Goal: Use online tool/utility

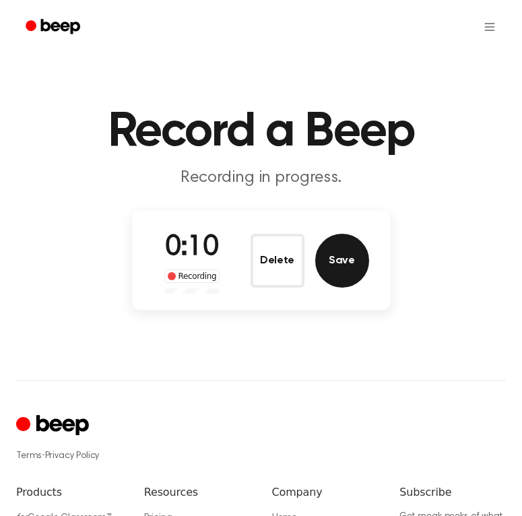
click at [330, 274] on button "Save" at bounding box center [342, 261] width 54 height 54
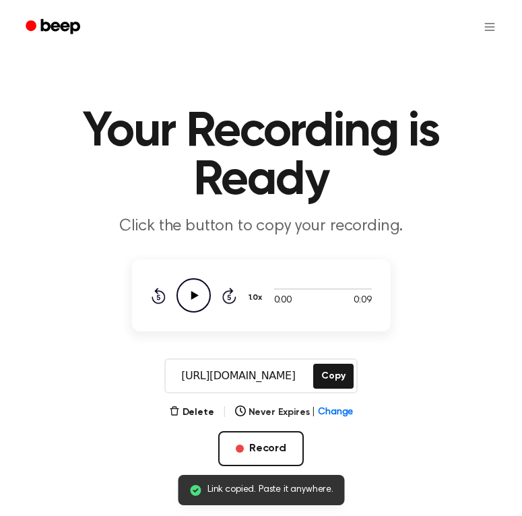
click at [196, 293] on icon "Play Audio" at bounding box center [193, 295] width 34 height 34
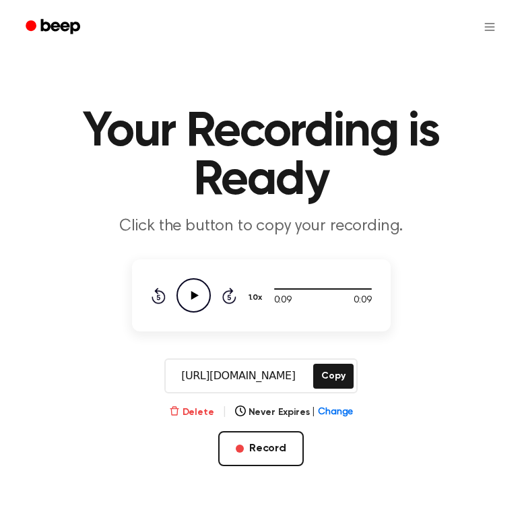
click at [214, 413] on button "Delete" at bounding box center [191, 412] width 45 height 14
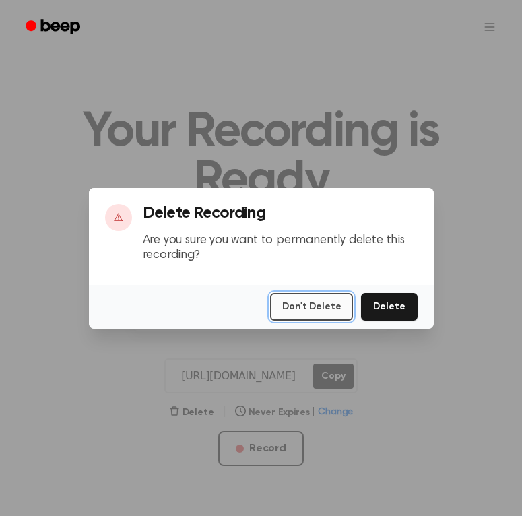
click at [327, 304] on button "Don't Delete" at bounding box center [311, 307] width 83 height 28
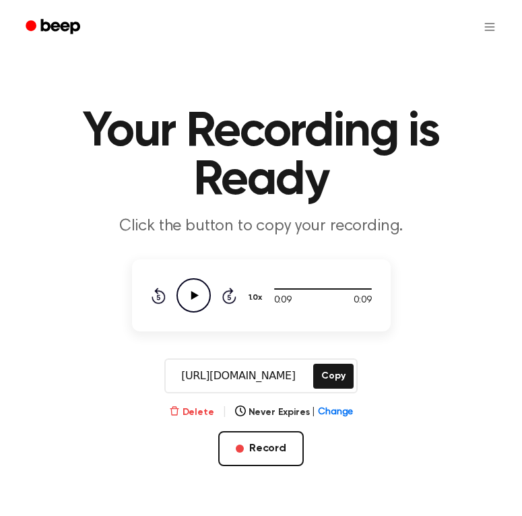
click at [197, 413] on button "Delete" at bounding box center [191, 412] width 45 height 14
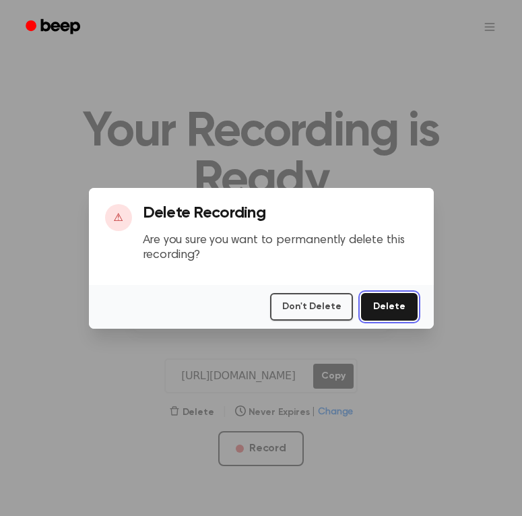
click at [370, 311] on button "Delete" at bounding box center [389, 307] width 56 height 28
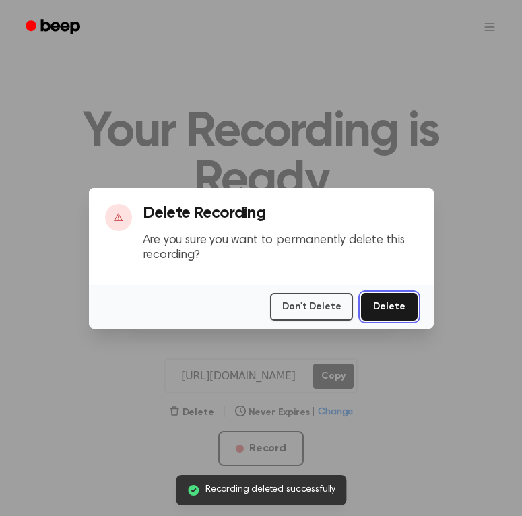
click at [379, 314] on button "Delete" at bounding box center [389, 307] width 56 height 28
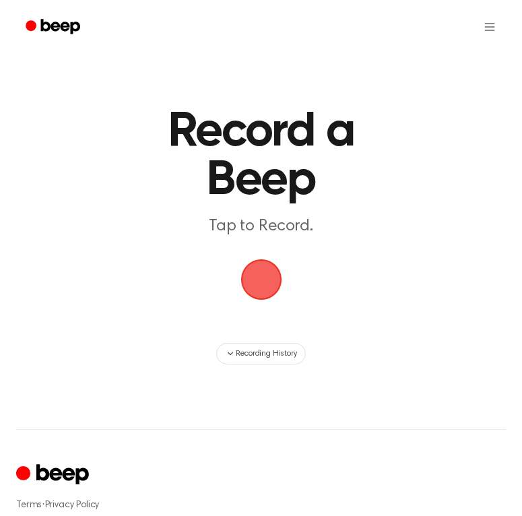
click at [263, 279] on span "button" at bounding box center [261, 280] width 38 height 38
